Goal: Find specific page/section: Find specific page/section

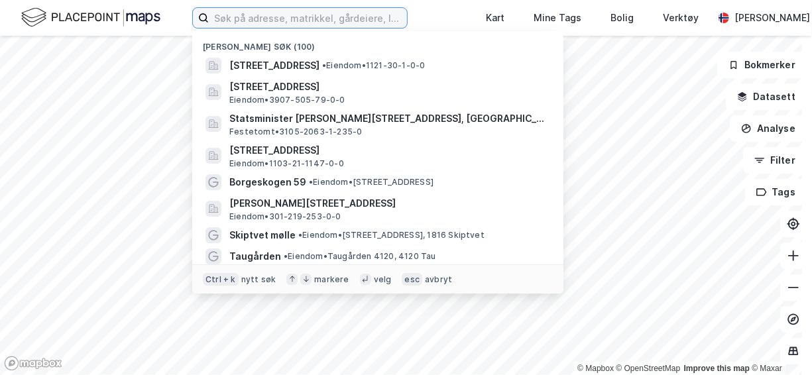
click at [264, 25] on input at bounding box center [308, 18] width 198 height 20
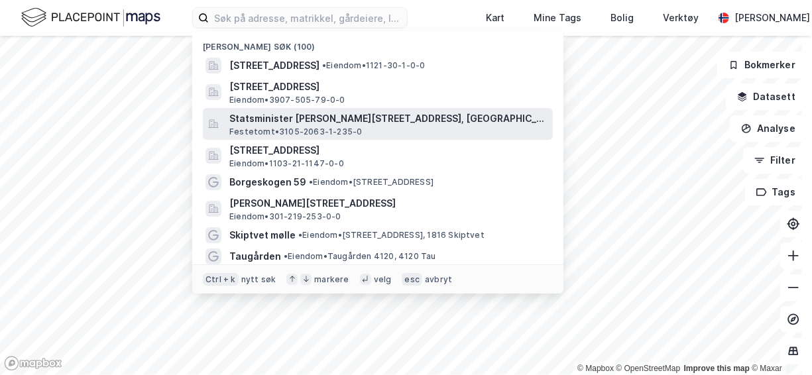
drag, startPoint x: 275, startPoint y: 146, endPoint x: 273, endPoint y: 139, distance: 6.8
click at [273, 139] on div "Nylige søk (100) [STREET_ADDRESS], [GEOGRAPHIC_DATA], TIME • Eiendom • 1121-30-…" at bounding box center [377, 162] width 371 height 263
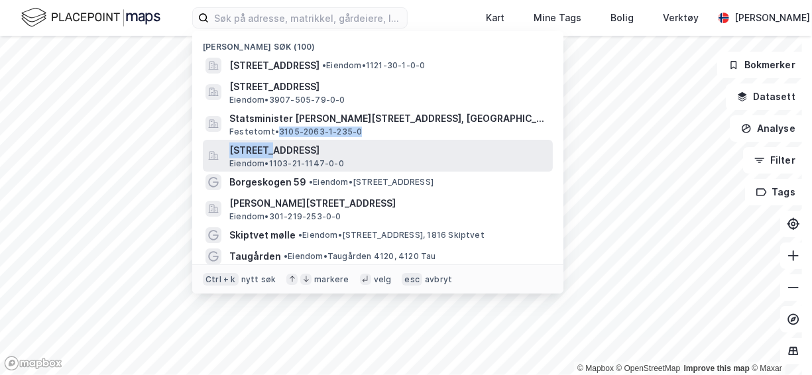
drag, startPoint x: 273, startPoint y: 139, endPoint x: 269, endPoint y: 150, distance: 11.6
click at [269, 150] on span "[STREET_ADDRESS]" at bounding box center [388, 151] width 318 height 16
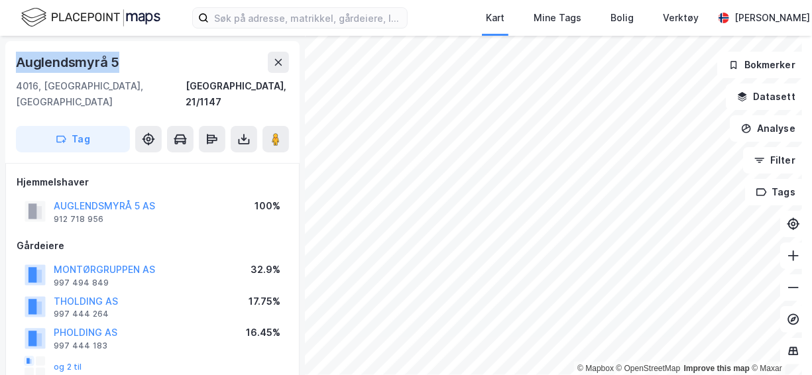
drag, startPoint x: 124, startPoint y: 56, endPoint x: 17, endPoint y: 51, distance: 107.5
click at [17, 51] on div "Auglendsmyrå 5 4016, [GEOGRAPHIC_DATA], [GEOGRAPHIC_DATA] [GEOGRAPHIC_DATA], 21…" at bounding box center [152, 102] width 294 height 122
